Goal: Information Seeking & Learning: Learn about a topic

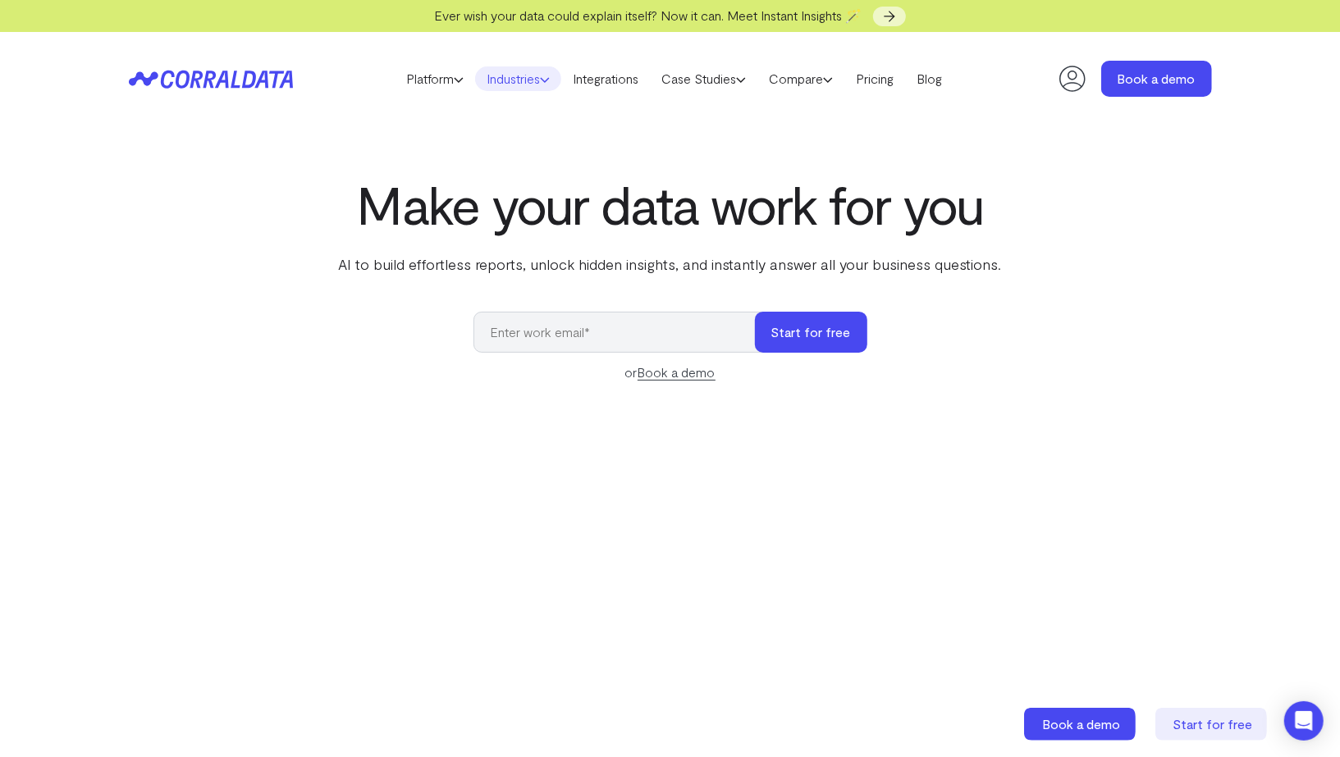
click at [527, 79] on link "Industries" at bounding box center [518, 78] width 86 height 25
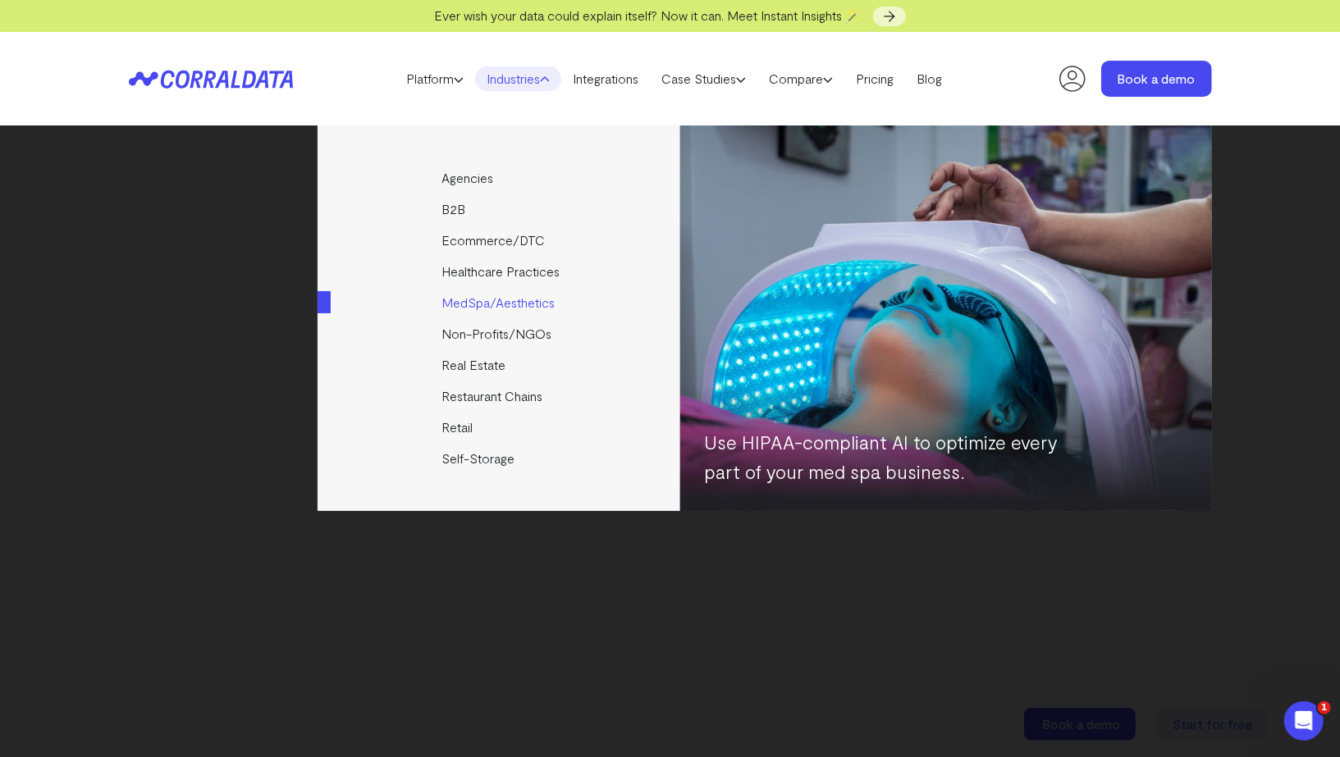
click at [473, 304] on link "MedSpa/Aesthetics" at bounding box center [499, 302] width 365 height 31
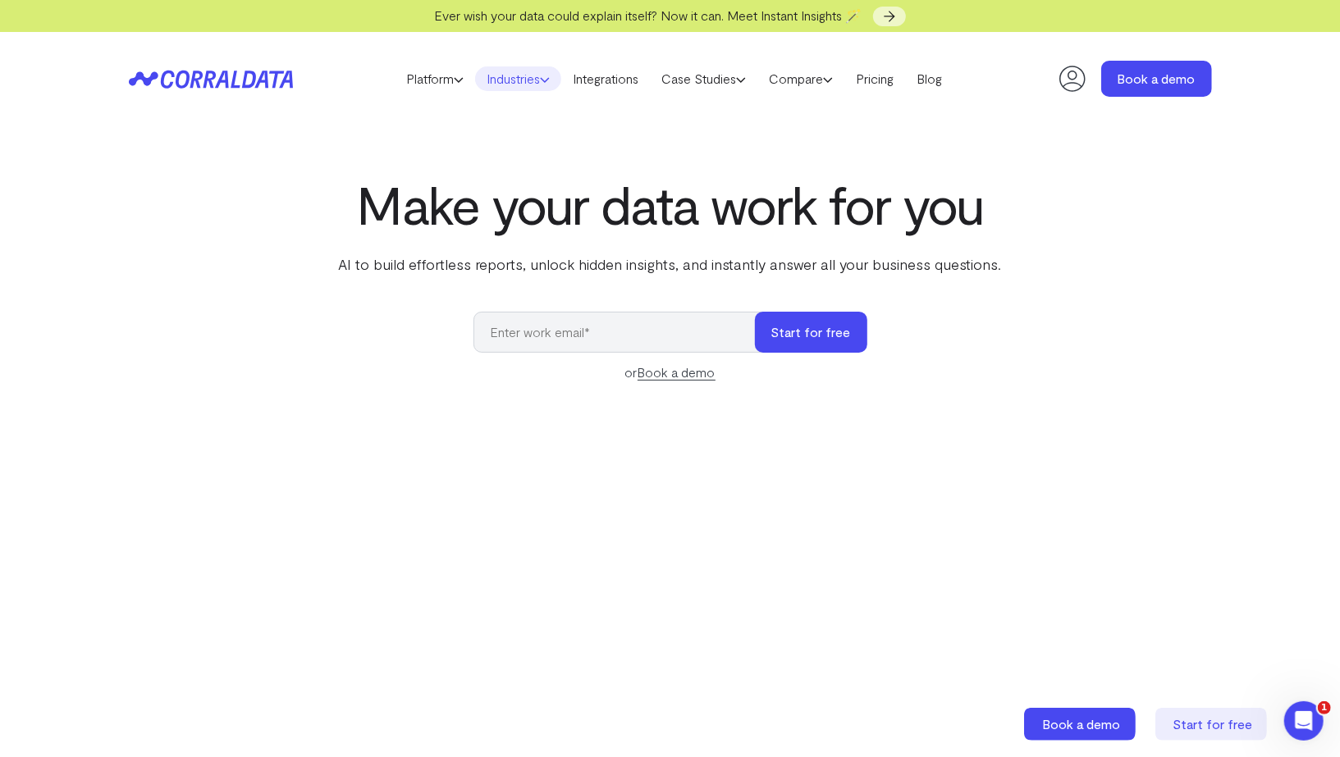
click at [526, 83] on link "Industries" at bounding box center [518, 78] width 86 height 25
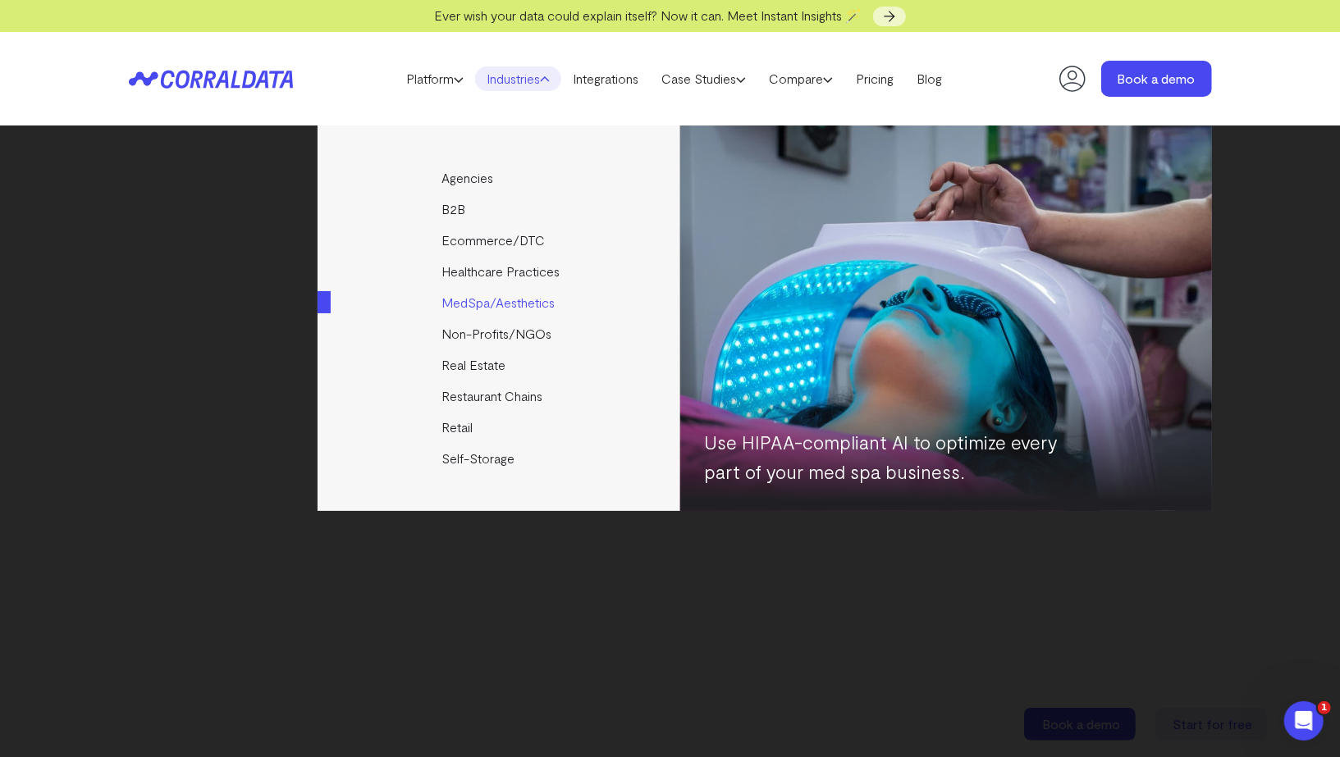
click at [507, 312] on link "MedSpa/Aesthetics" at bounding box center [499, 302] width 365 height 31
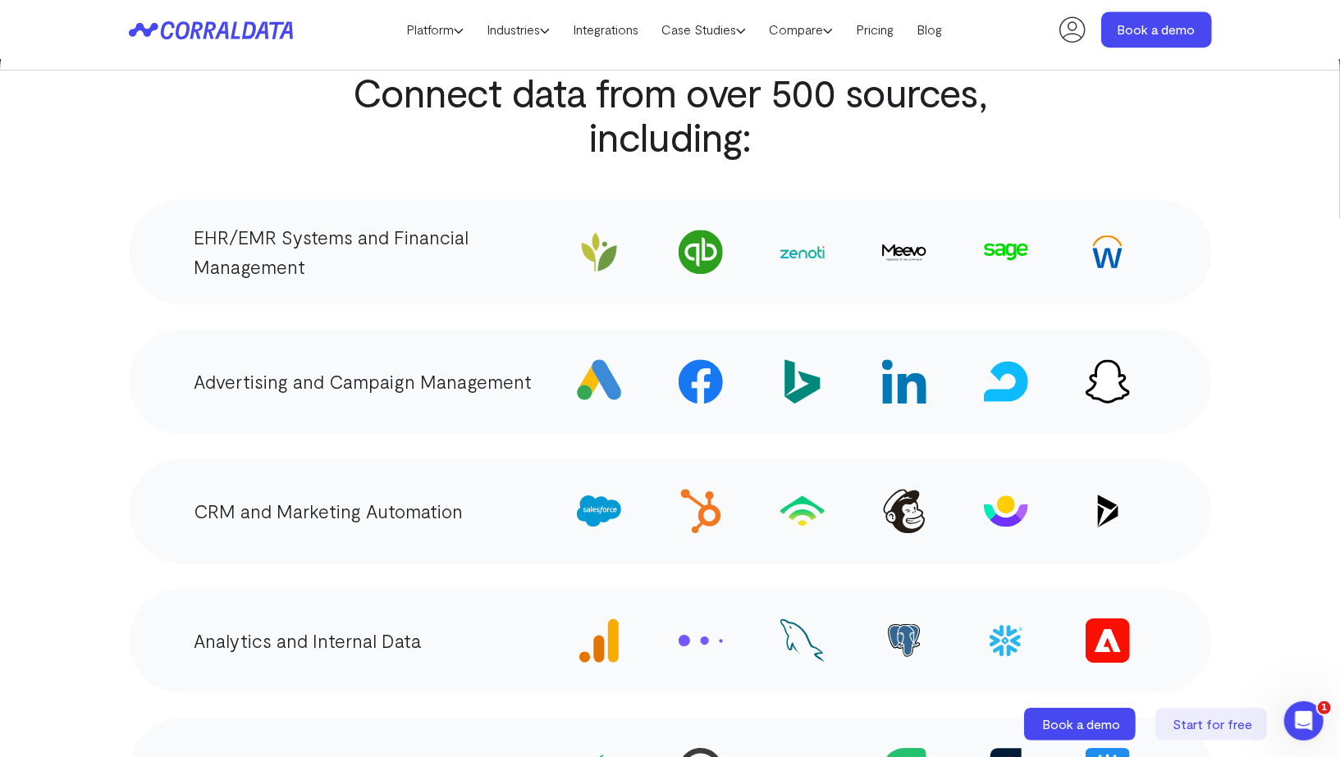
scroll to position [2994, 0]
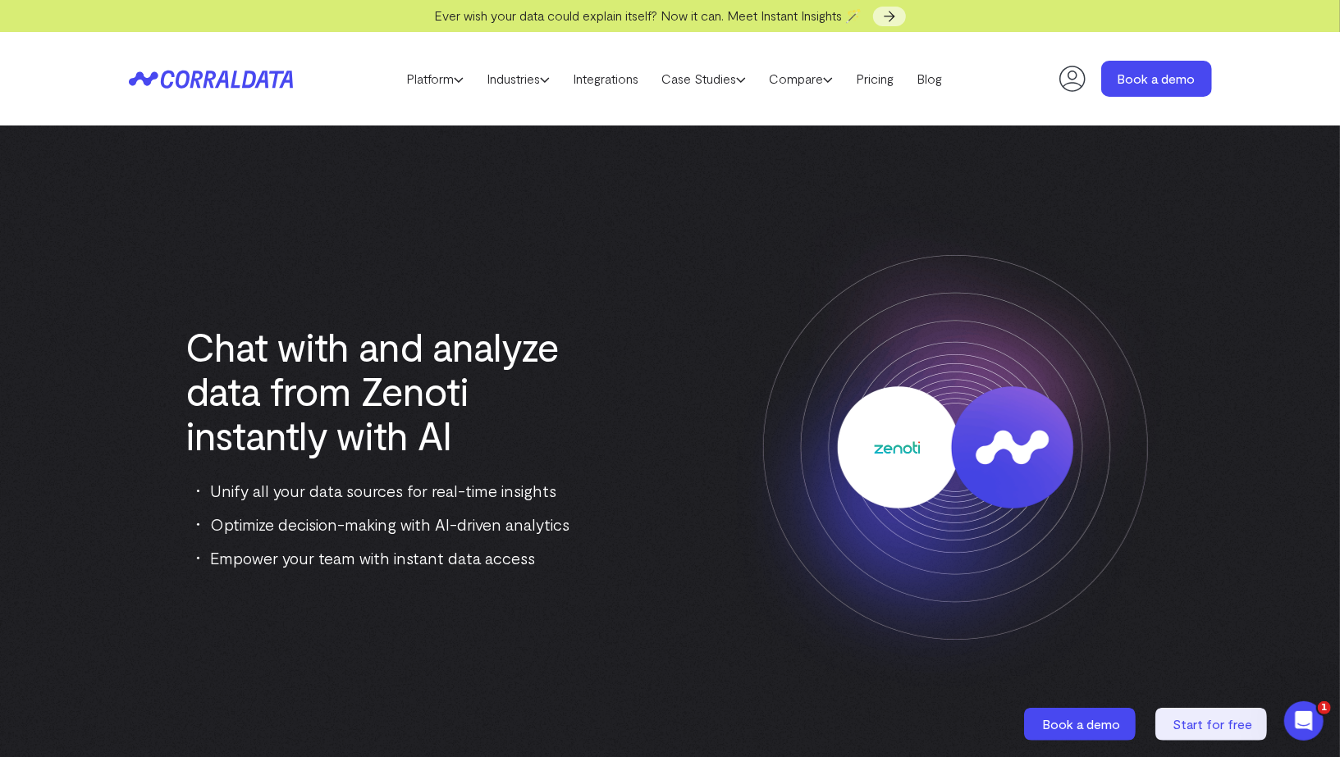
click at [241, 77] on icon at bounding box center [211, 79] width 164 height 19
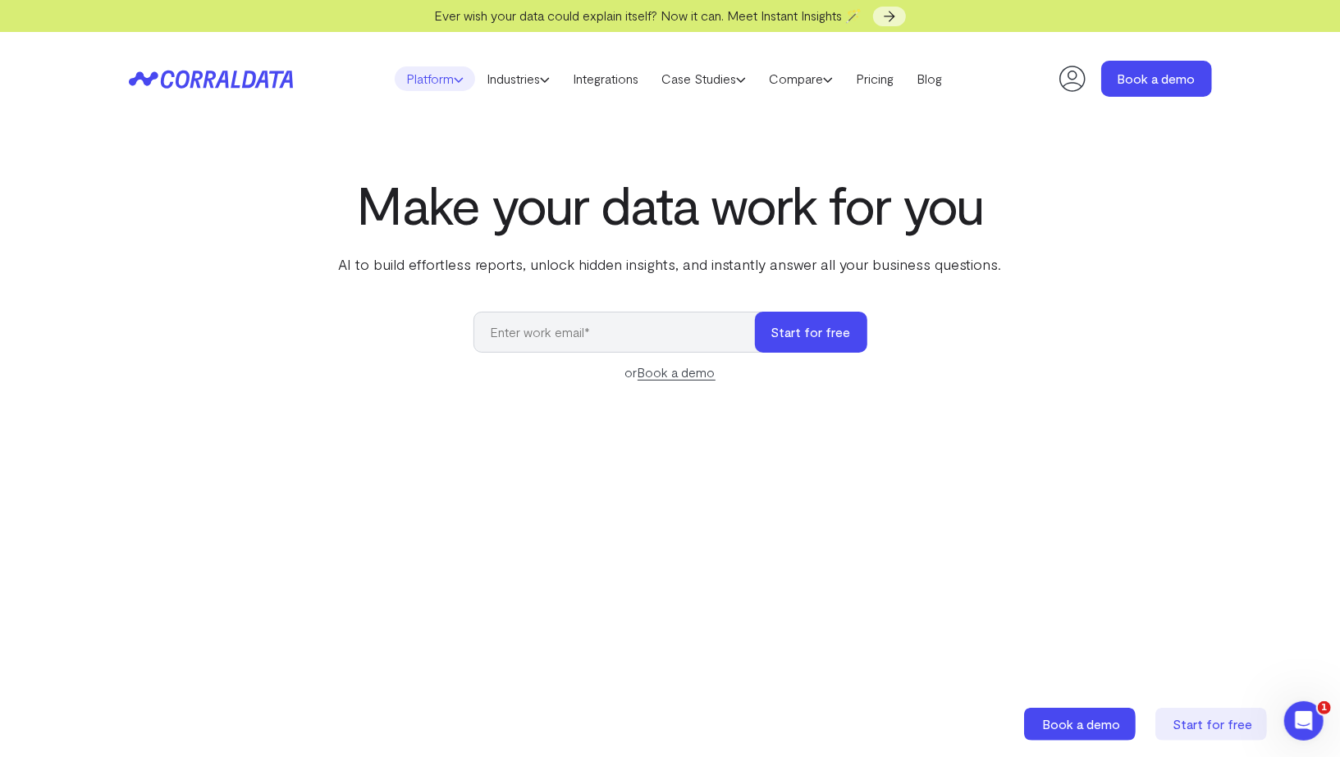
click at [433, 81] on link "Platform" at bounding box center [435, 78] width 80 height 25
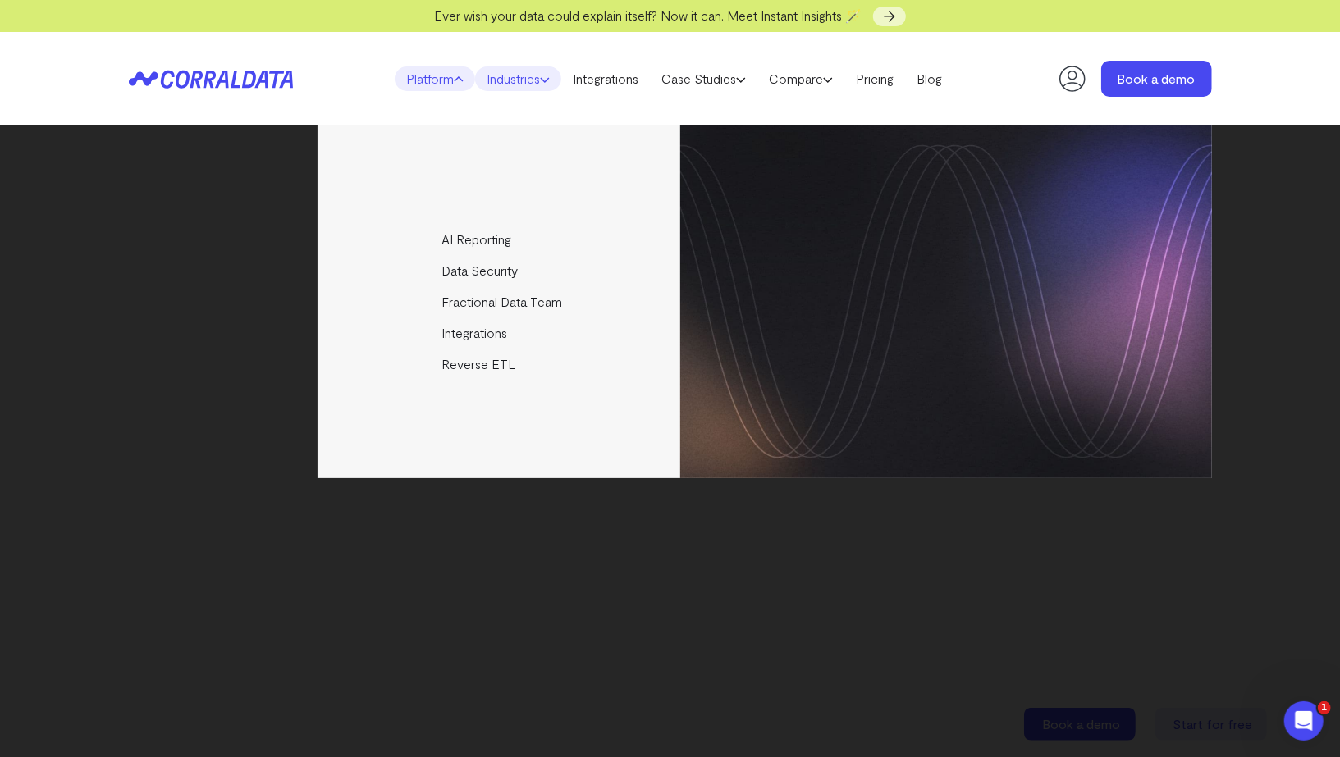
click at [537, 70] on link "Industries" at bounding box center [518, 78] width 86 height 25
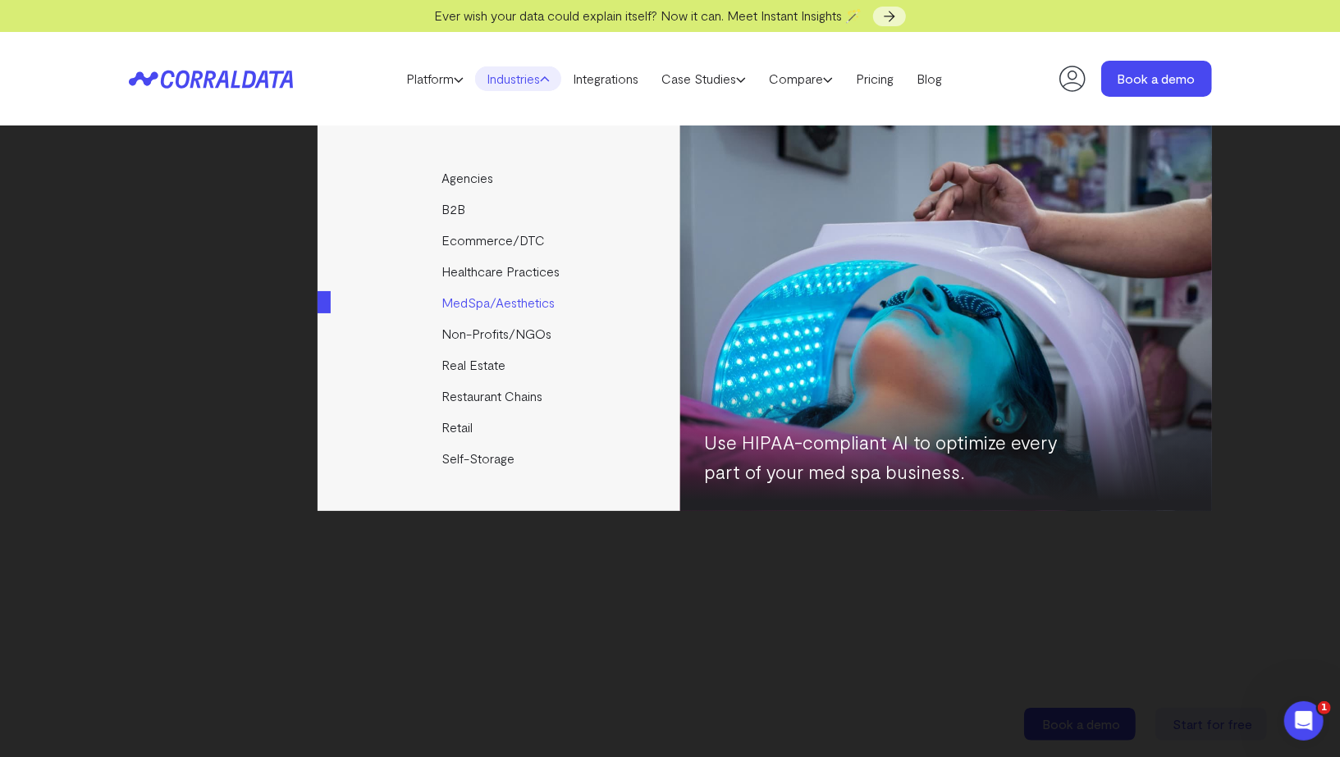
click at [486, 299] on link "MedSpa/Aesthetics" at bounding box center [499, 302] width 365 height 31
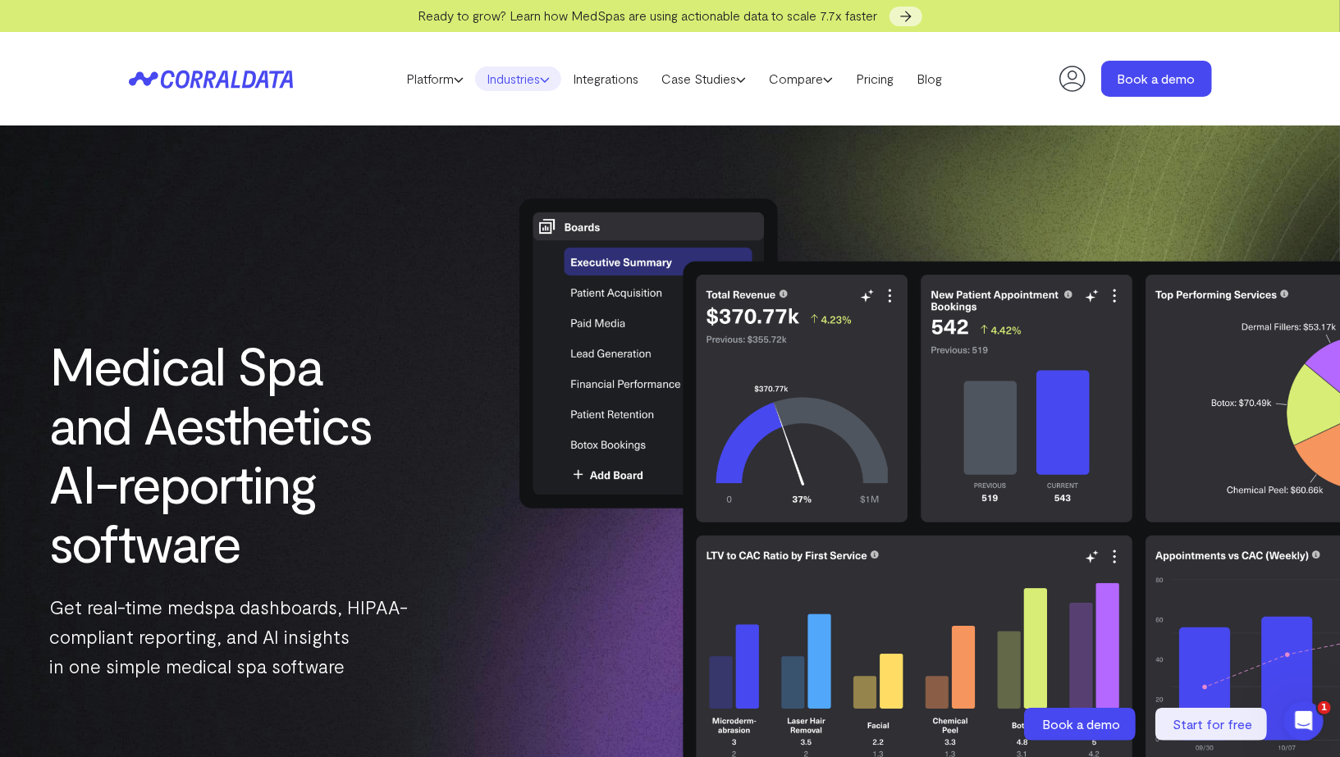
click at [495, 89] on link "Industries" at bounding box center [518, 78] width 86 height 25
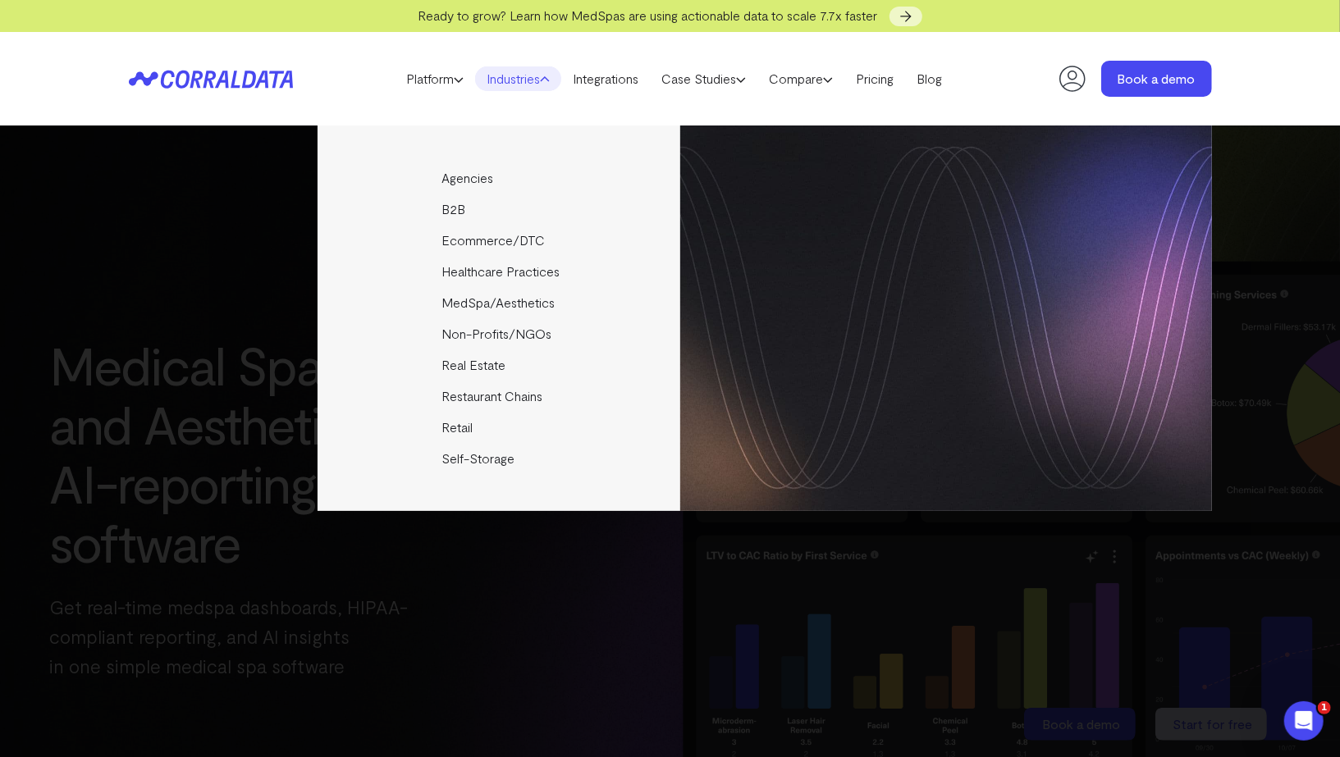
click at [240, 311] on div "Agencies Help your clients become data driven faster through seamless reporting…" at bounding box center [670, 319] width 1083 height 386
